Goal: Check status: Check status

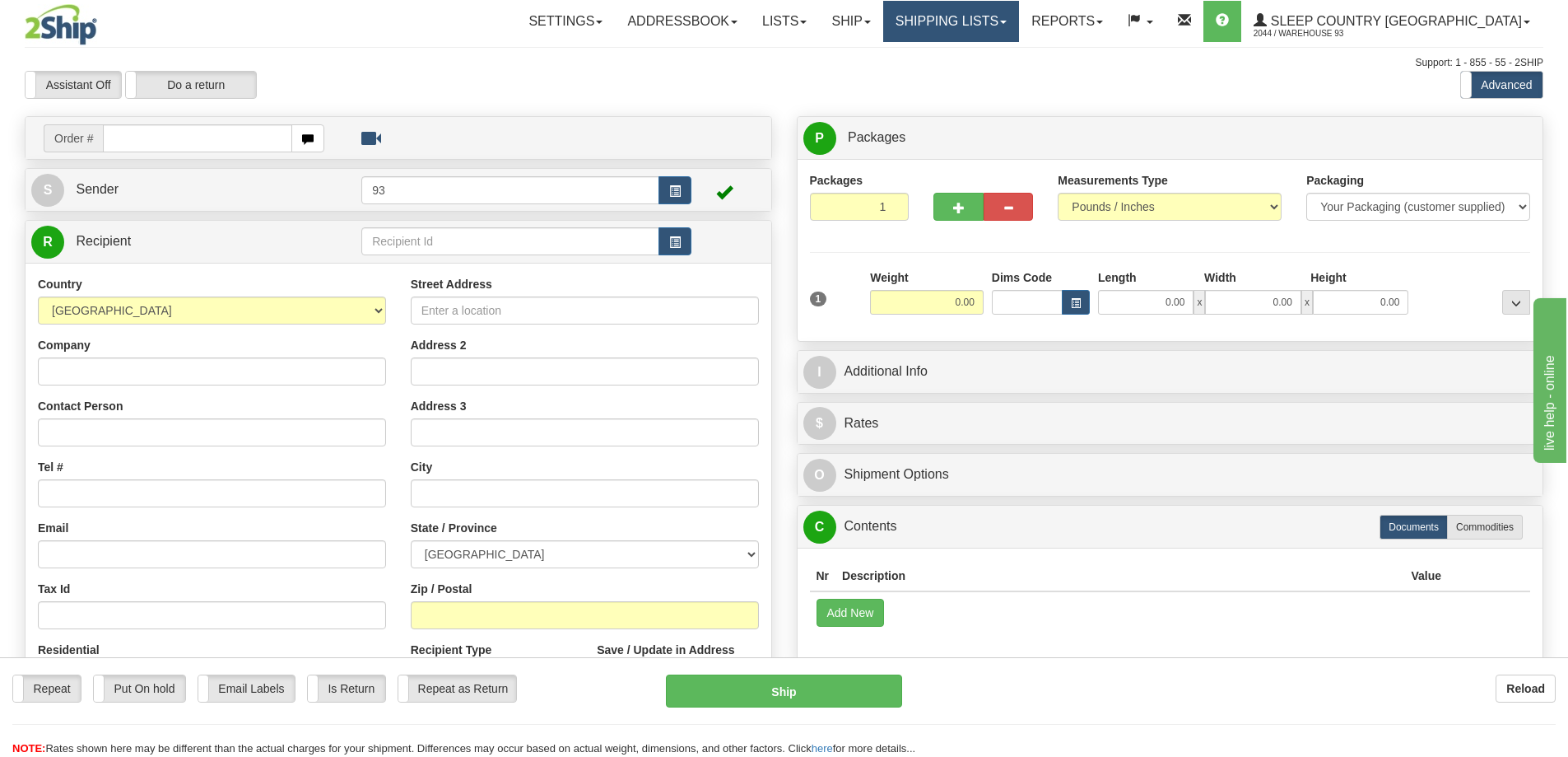
click at [1019, 16] on link "Shipping lists" at bounding box center [951, 21] width 136 height 41
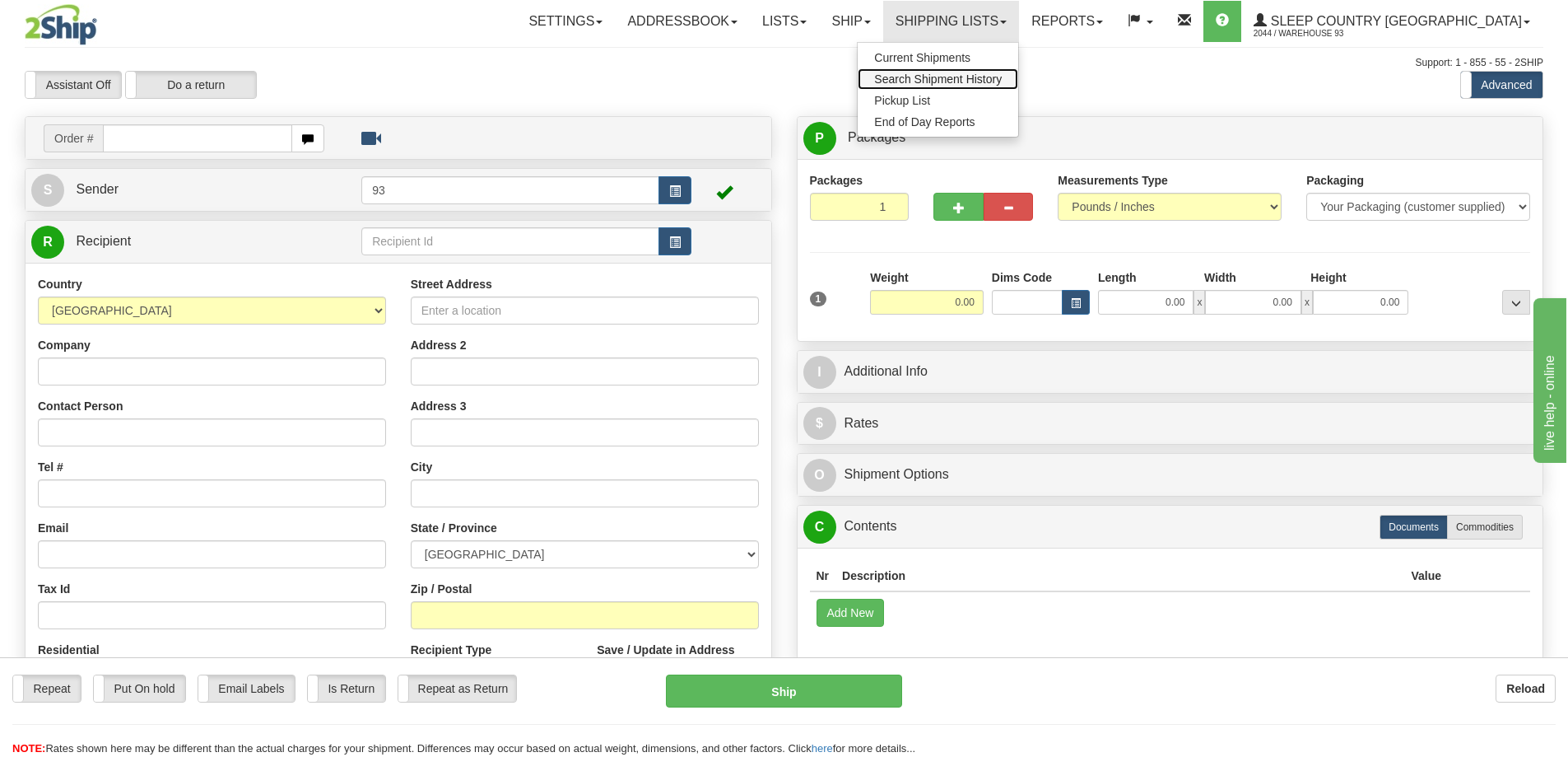
click at [1002, 82] on span "Search Shipment History" at bounding box center [937, 78] width 128 height 13
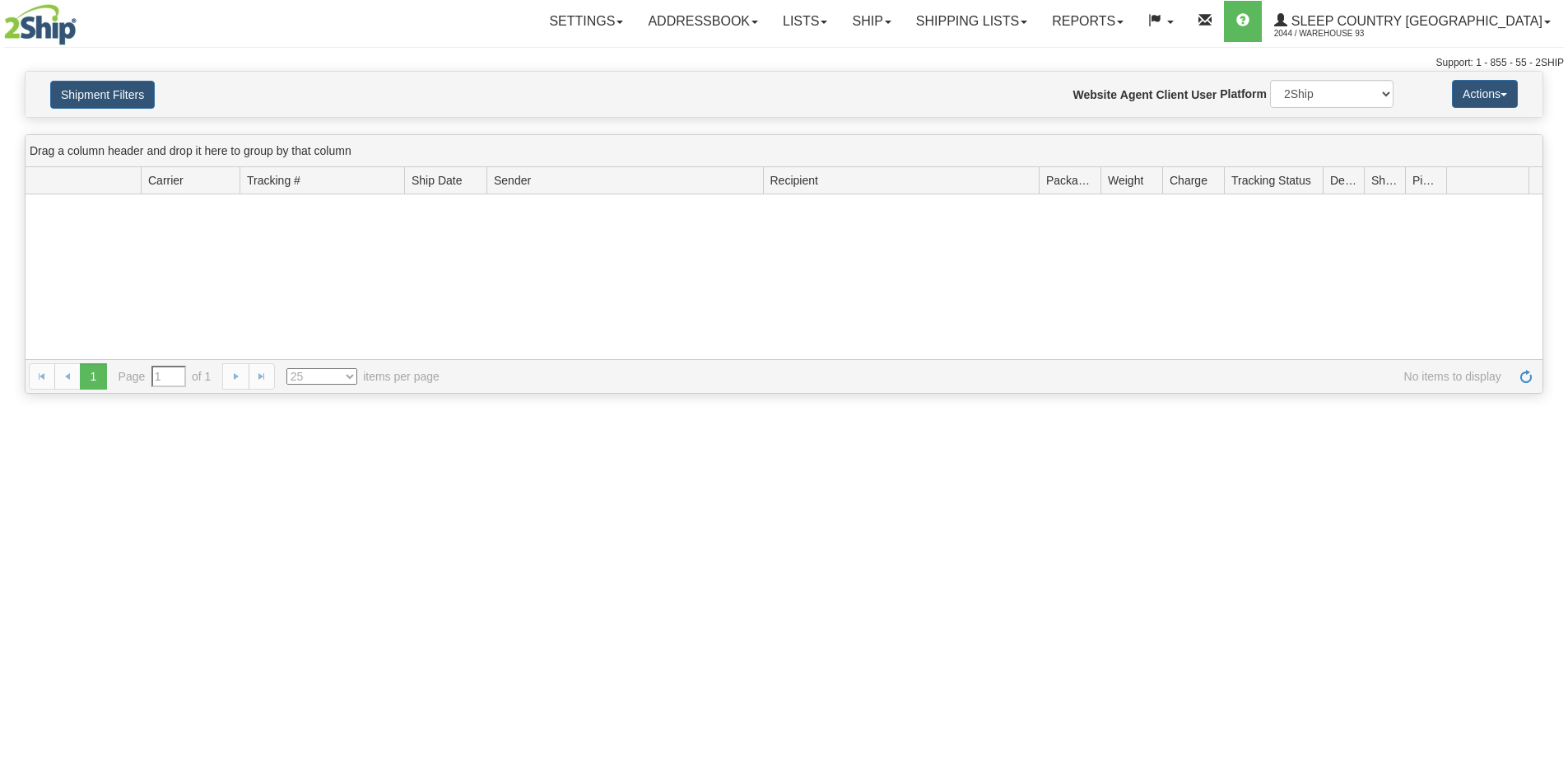
type input "From [DATE] To [DATE]"
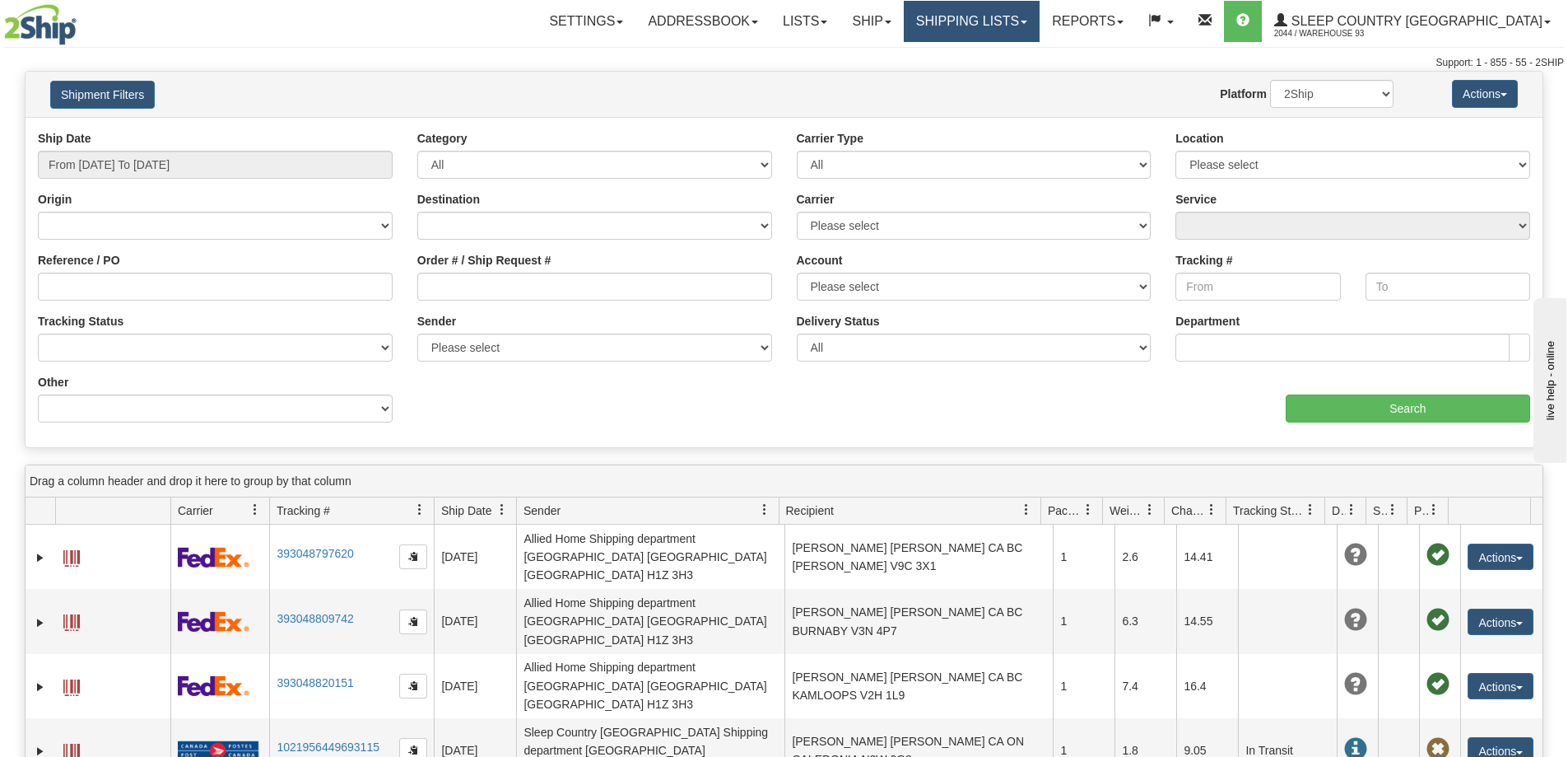
click at [1039, 14] on link "Shipping lists" at bounding box center [972, 21] width 136 height 41
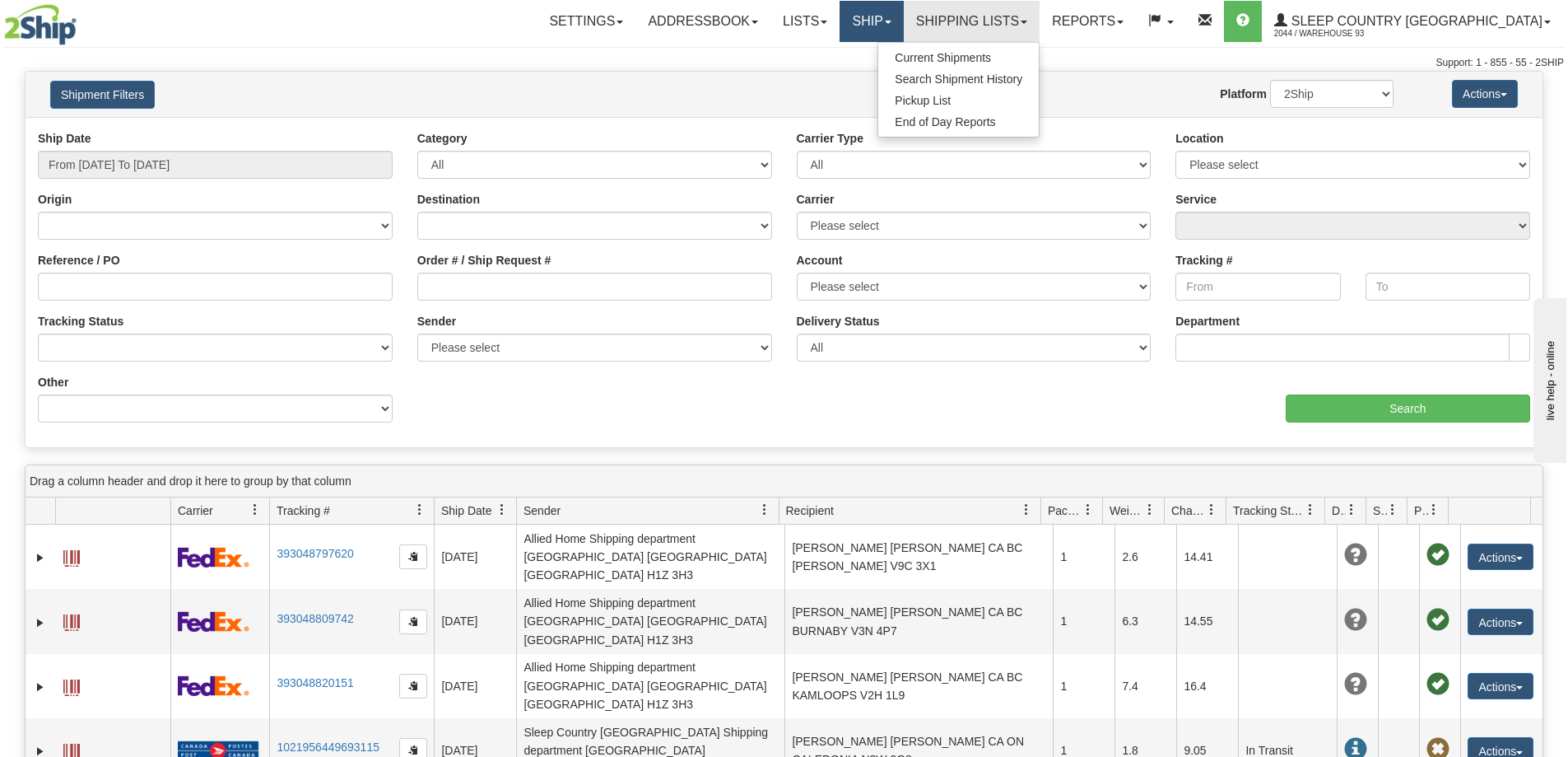
click at [903, 19] on link "Ship" at bounding box center [871, 21] width 63 height 41
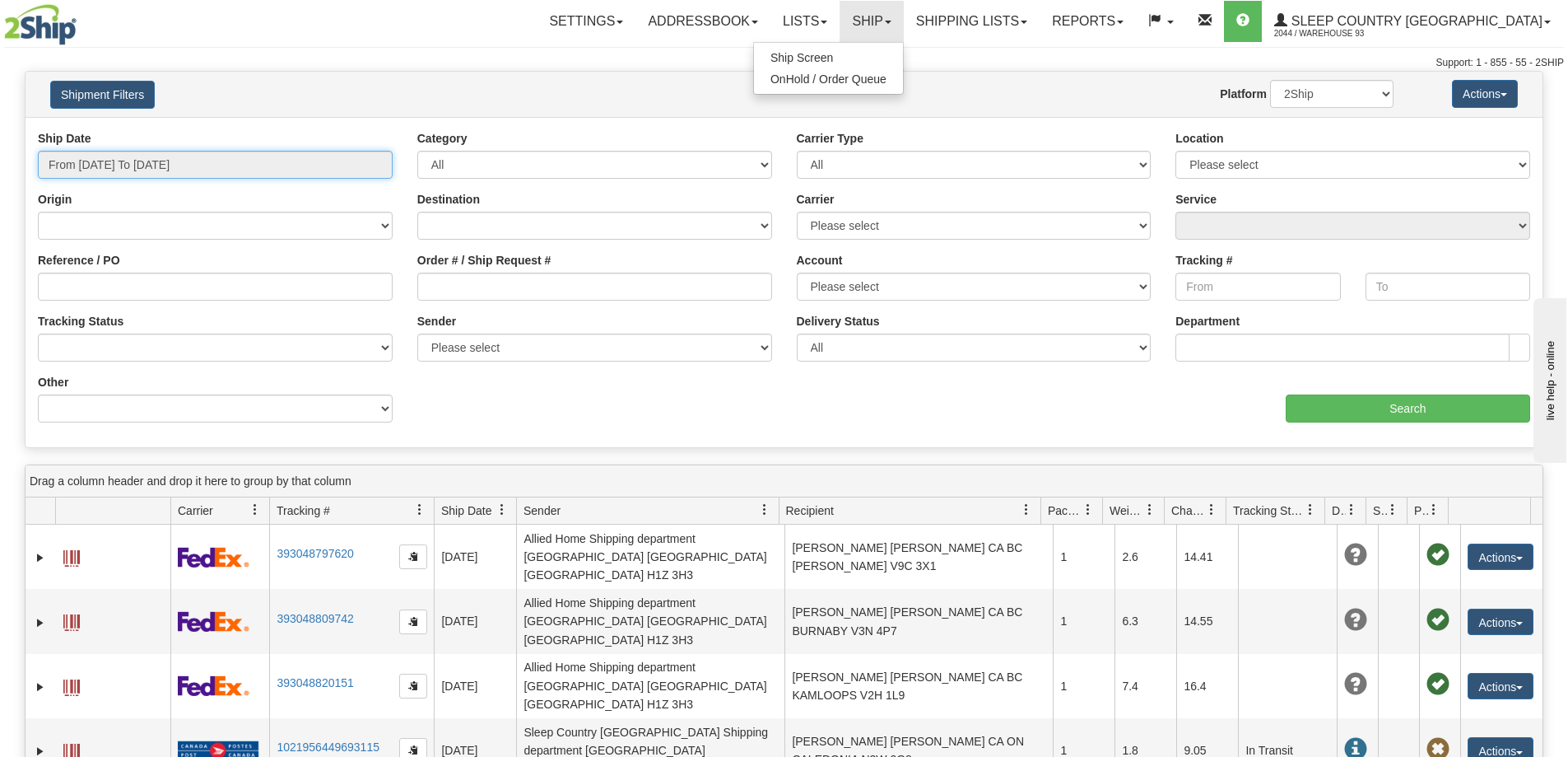
click at [227, 171] on input "From 09/09/2025 To 09/10/2025" at bounding box center [215, 165] width 355 height 28
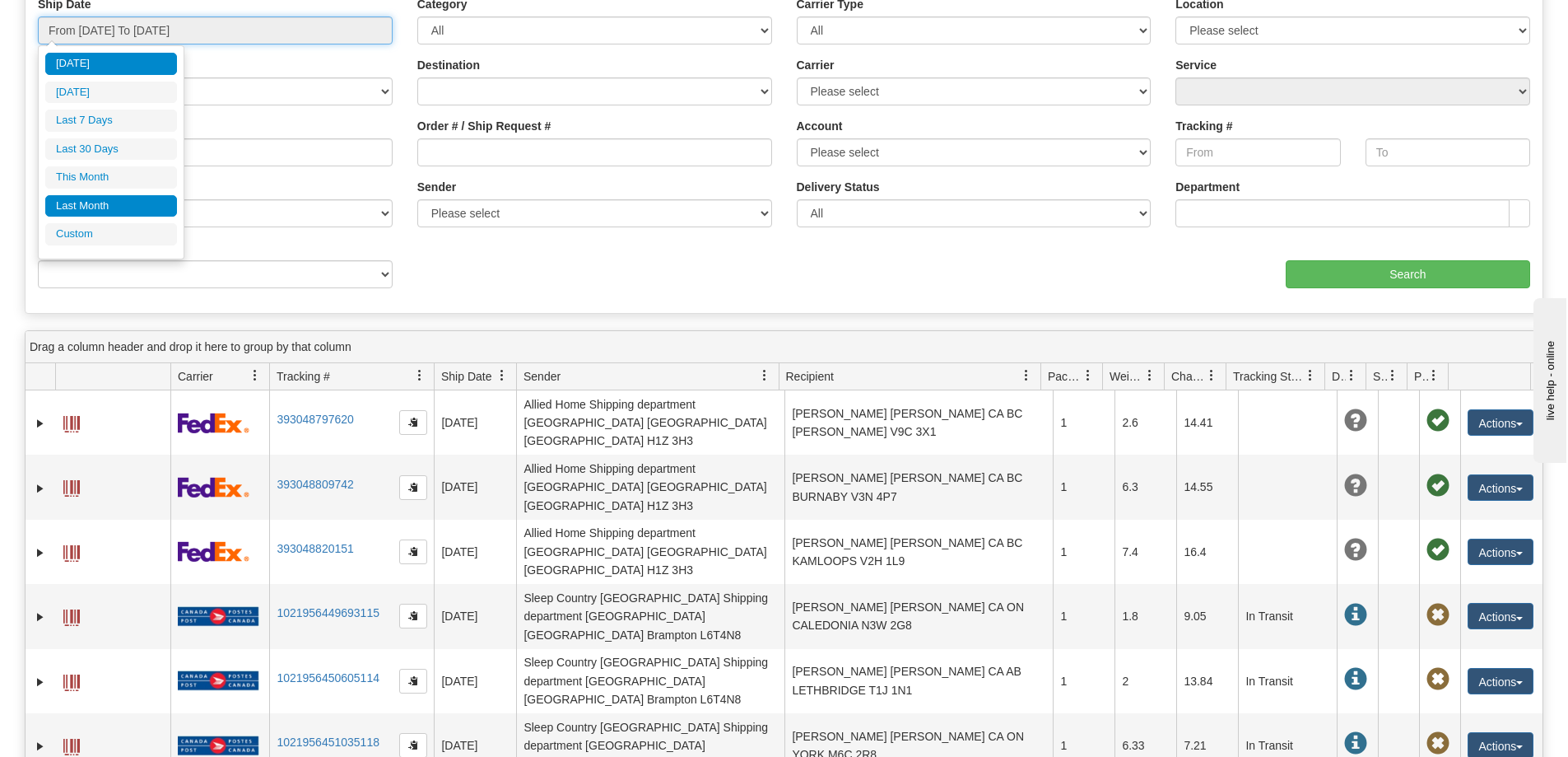
scroll to position [165, 0]
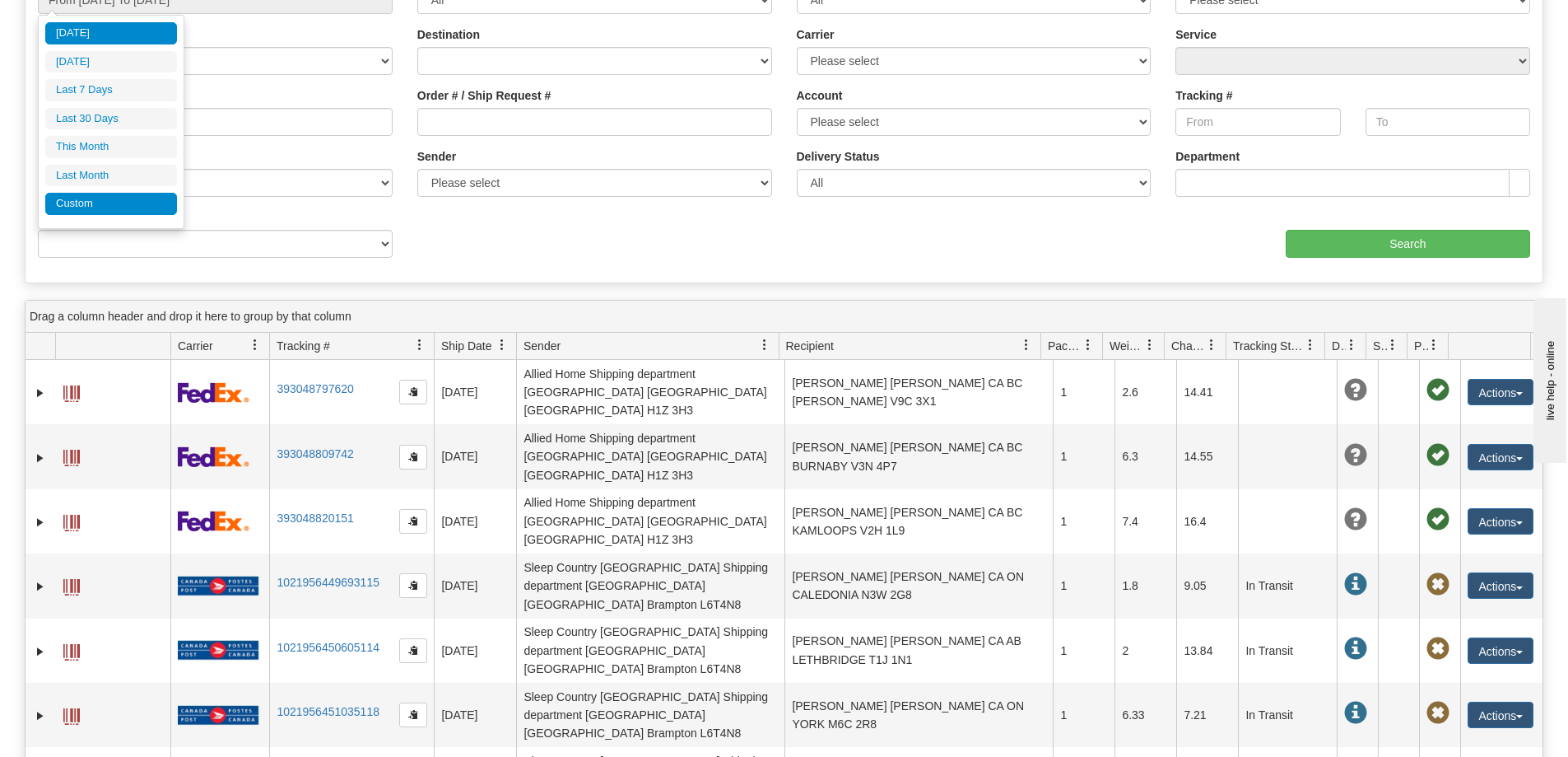
click at [173, 204] on li "Custom" at bounding box center [111, 204] width 132 height 22
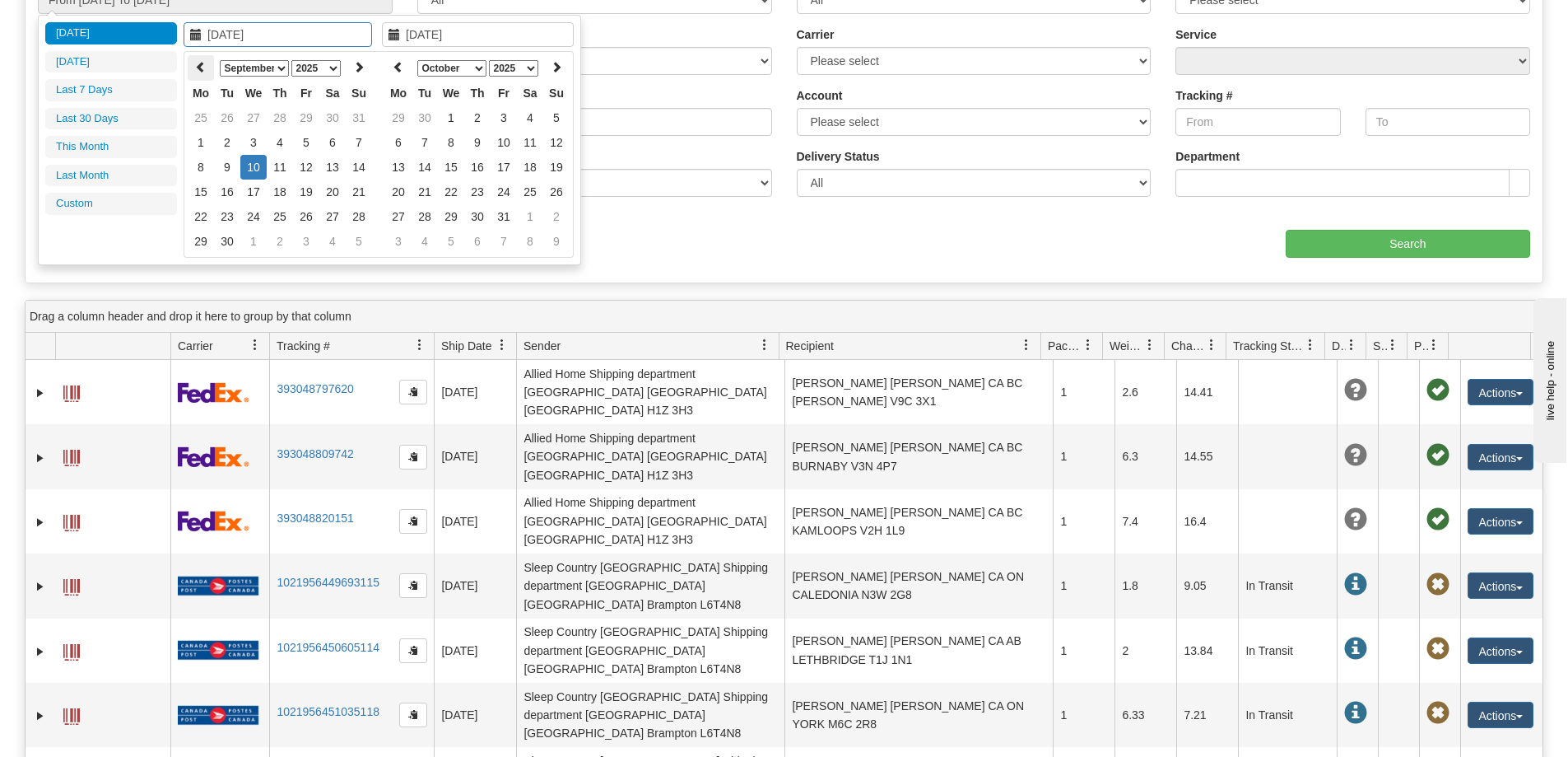
click at [197, 61] on icon at bounding box center [200, 66] width 11 height 11
click at [361, 57] on th at bounding box center [359, 68] width 26 height 26
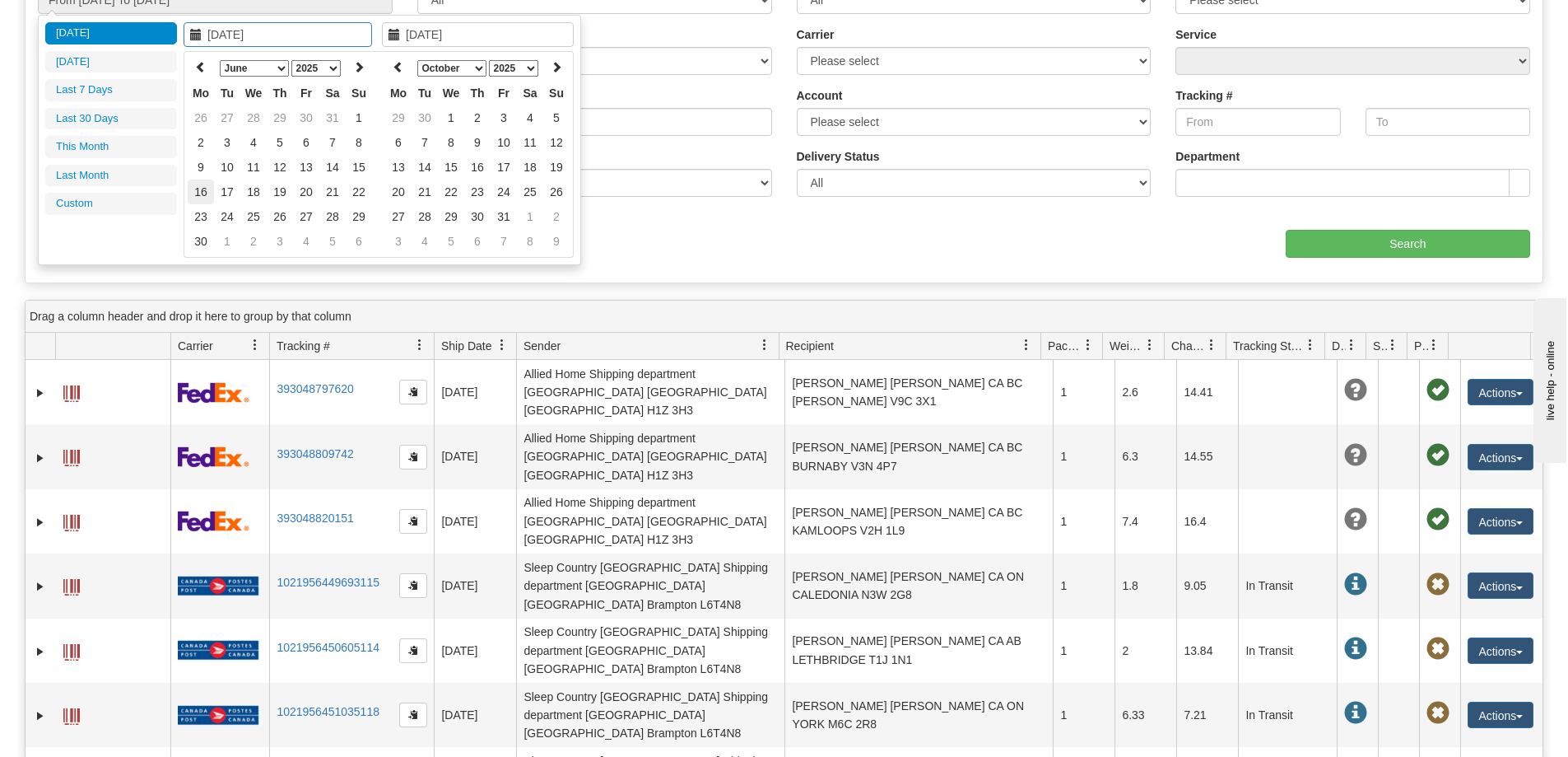
type input "06/16/2025"
click at [207, 189] on td "16" at bounding box center [201, 192] width 26 height 25
type input "06/16/2025"
click at [206, 186] on td "16" at bounding box center [201, 192] width 26 height 25
type input "From 06/16/2025 To 06/16/2025"
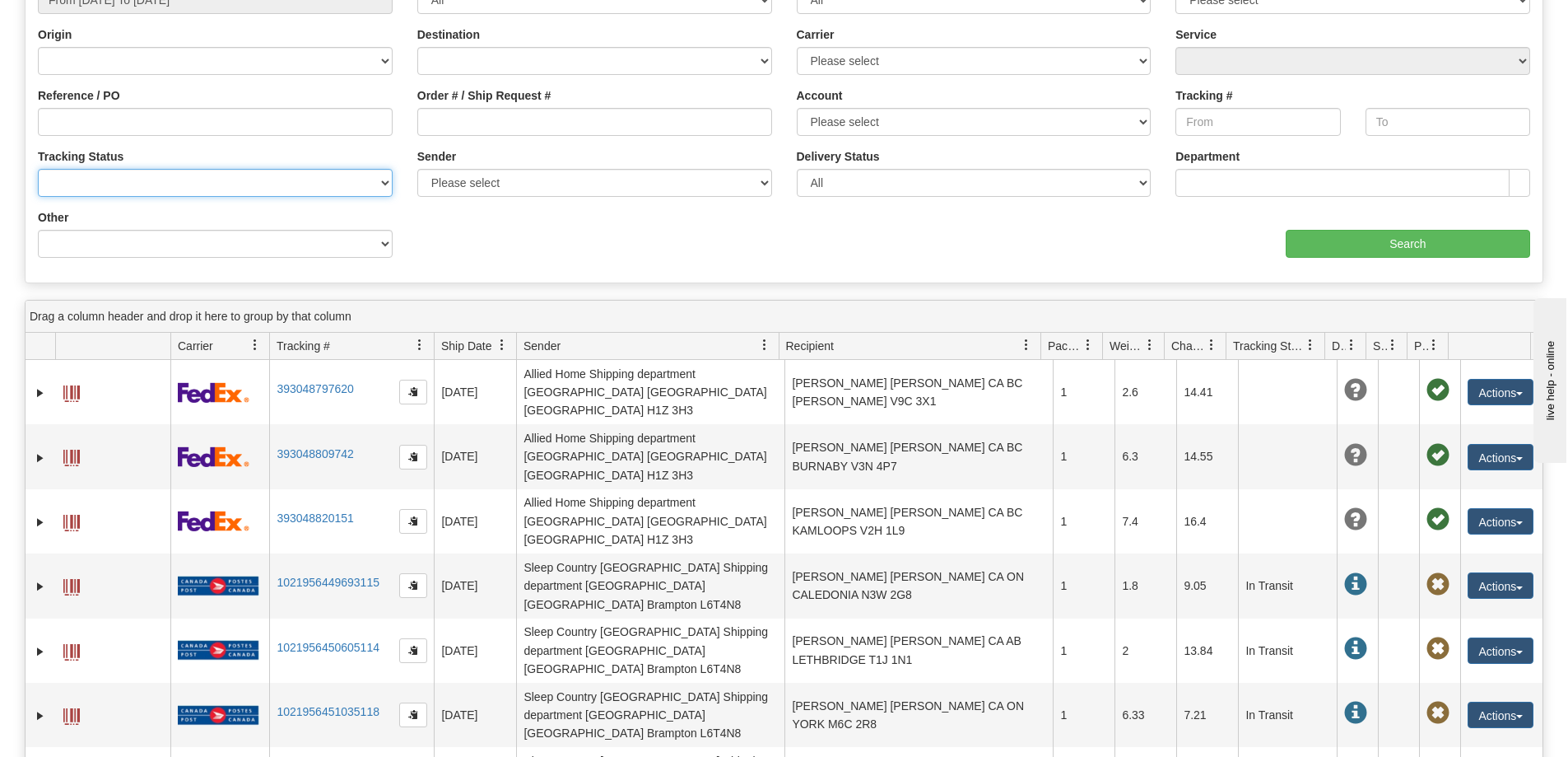
click at [206, 186] on select "No Tracking Info Delivered In Transit Out For Delivery Exception Partial Delive…" at bounding box center [215, 183] width 355 height 28
click at [528, 238] on div "Ship Date From 06/16/2025 To 06/16/2025 Category All Inbound Outbound Carrier T…" at bounding box center [784, 118] width 1517 height 305
click at [460, 124] on input "Order # / Ship Request #" at bounding box center [595, 122] width 355 height 28
paste input "9007H818632"
type input "9007H818632"
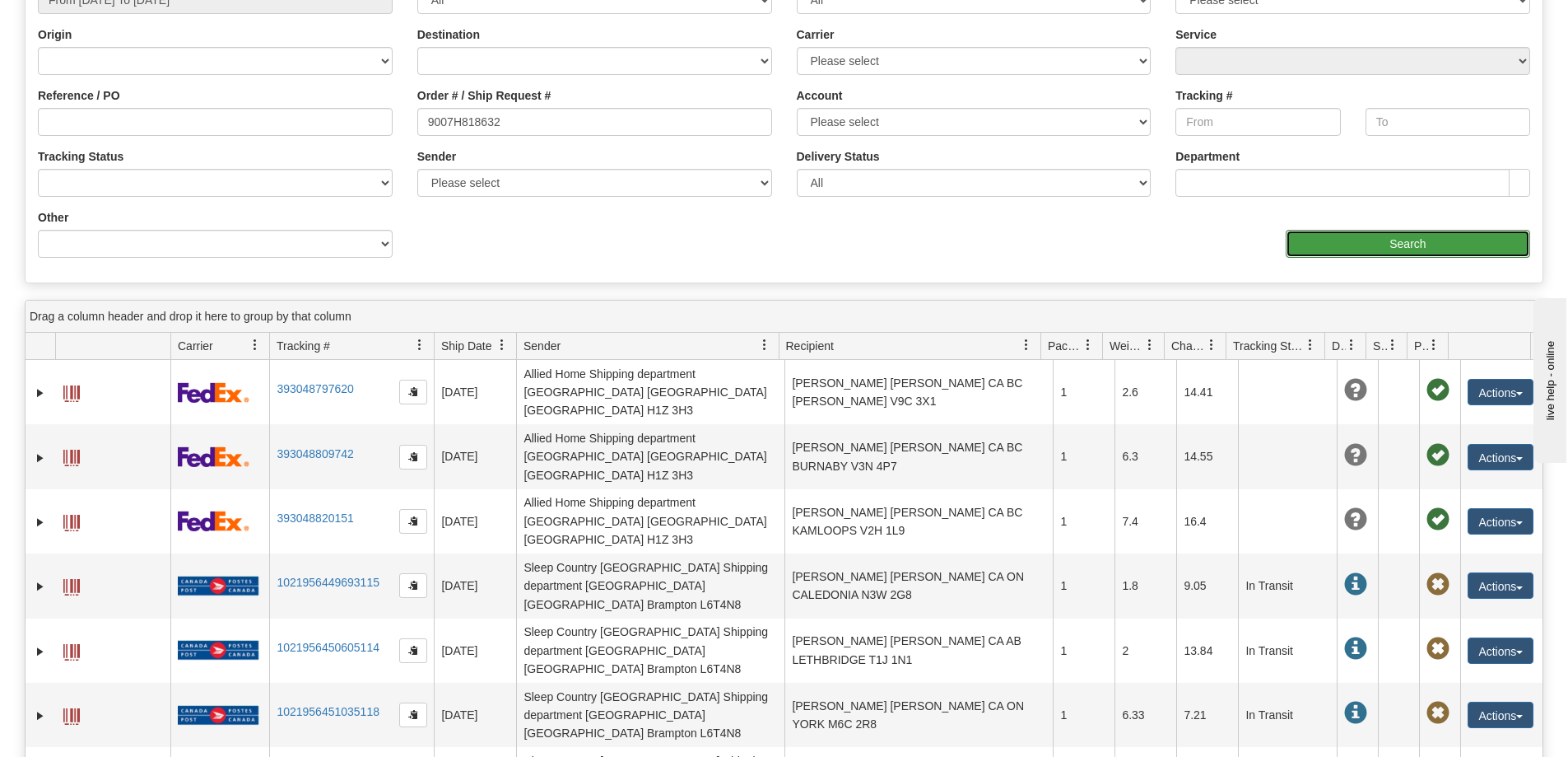
click at [1386, 235] on input "Search" at bounding box center [1409, 244] width 245 height 28
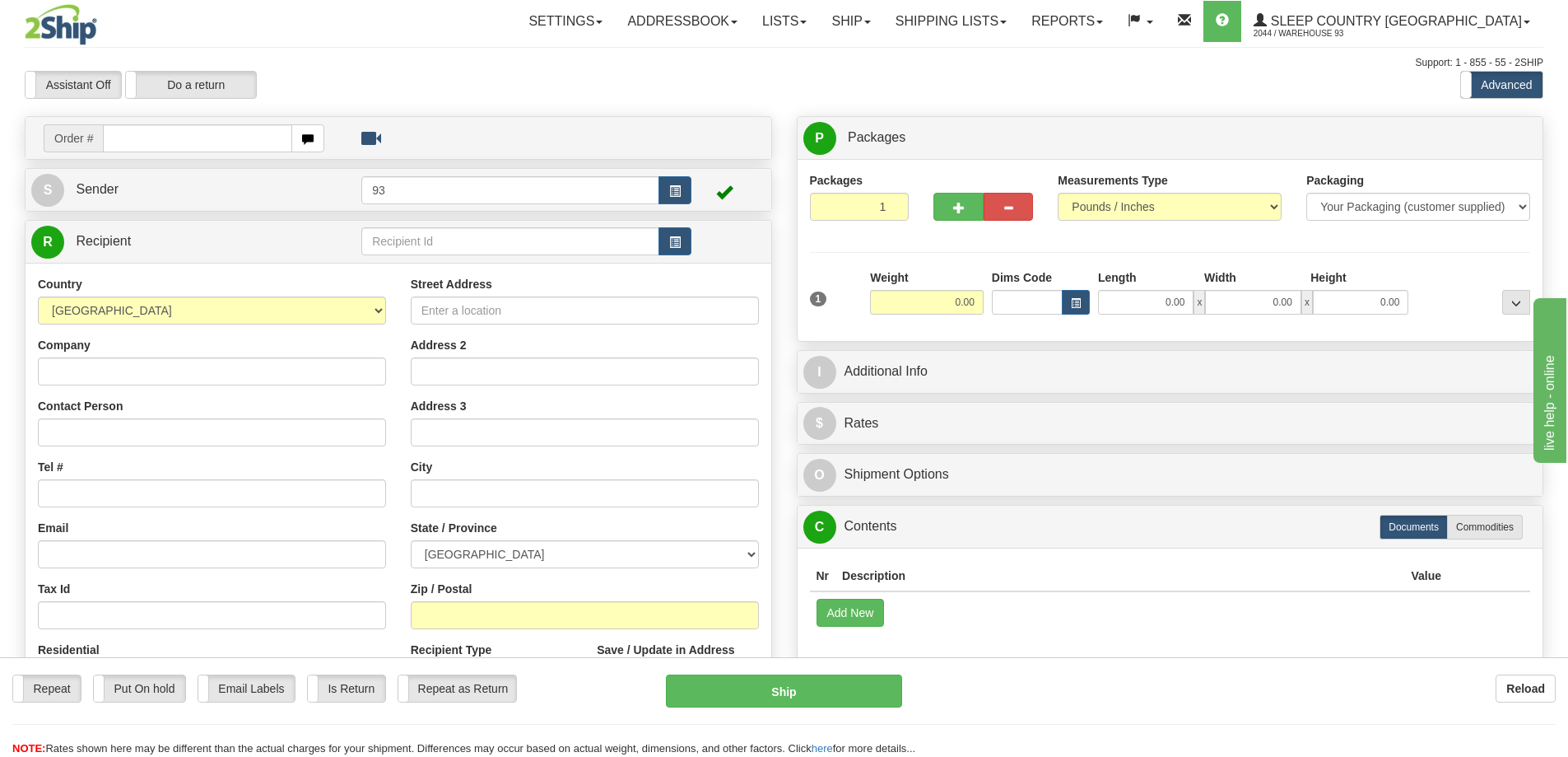
click at [107, 139] on input "text" at bounding box center [197, 138] width 189 height 28
click at [123, 139] on input "text" at bounding box center [197, 138] width 189 height 28
type input "9007H818632"
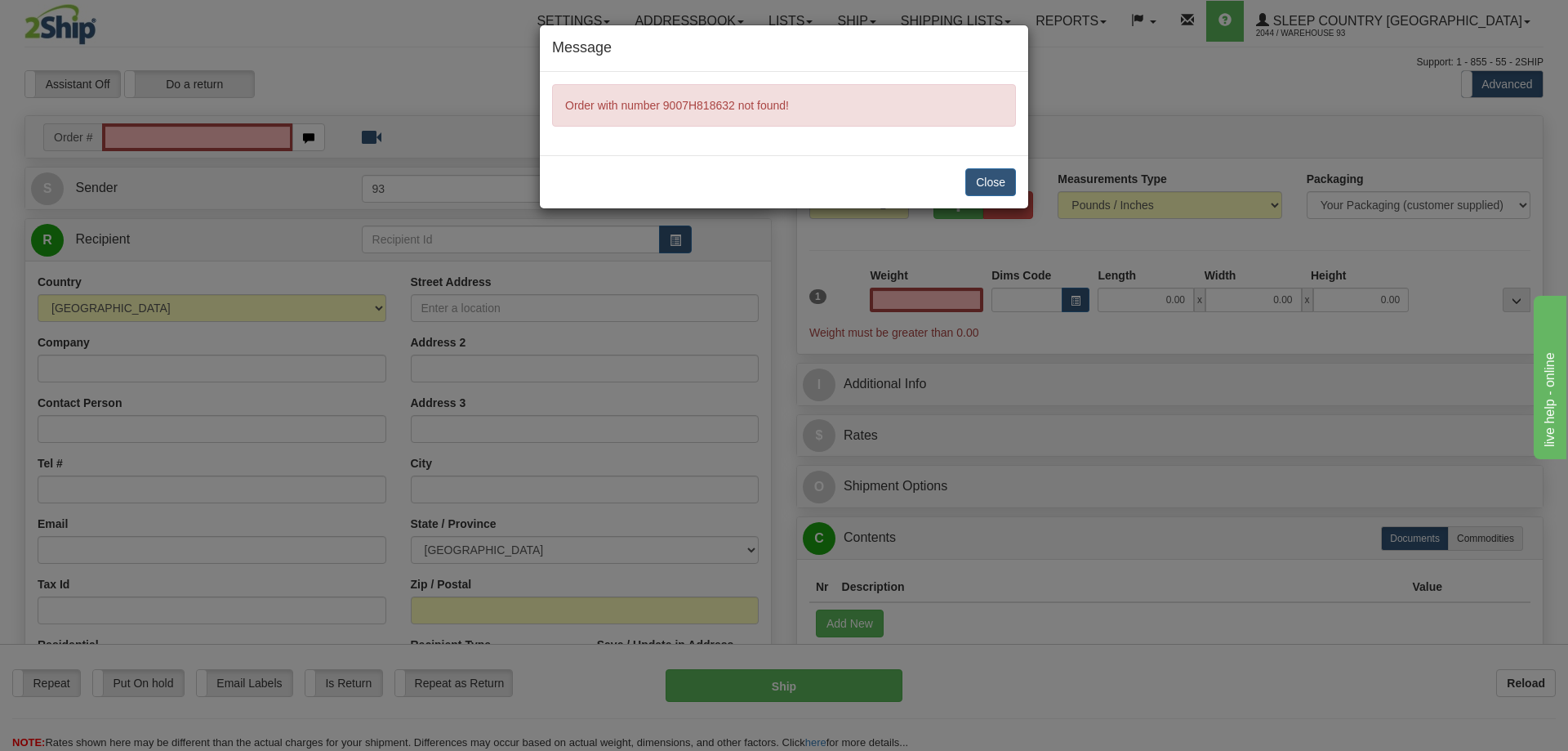
type input "0.00"
